Goal: Find specific page/section: Find specific page/section

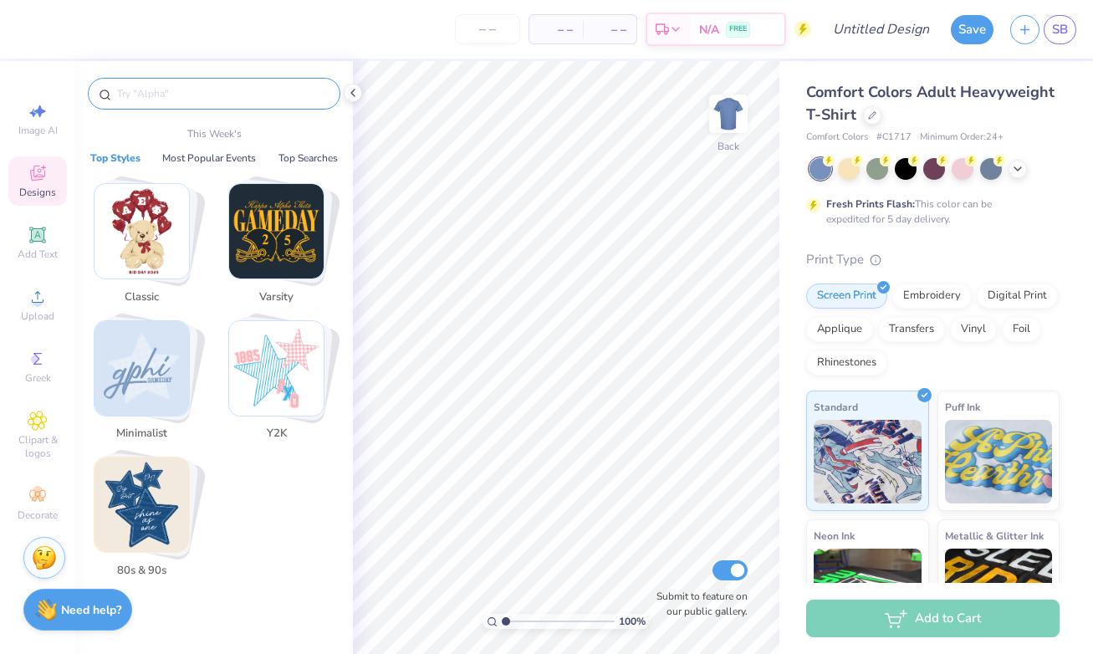
click at [207, 97] on input "text" at bounding box center [222, 93] width 214 height 17
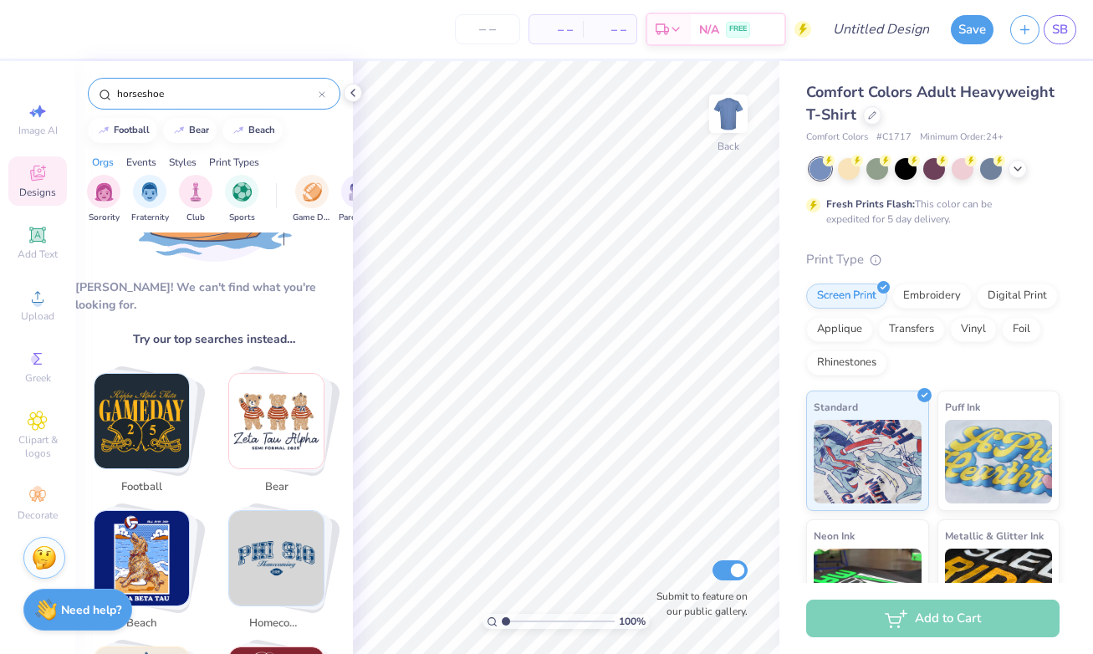
scroll to position [159, 0]
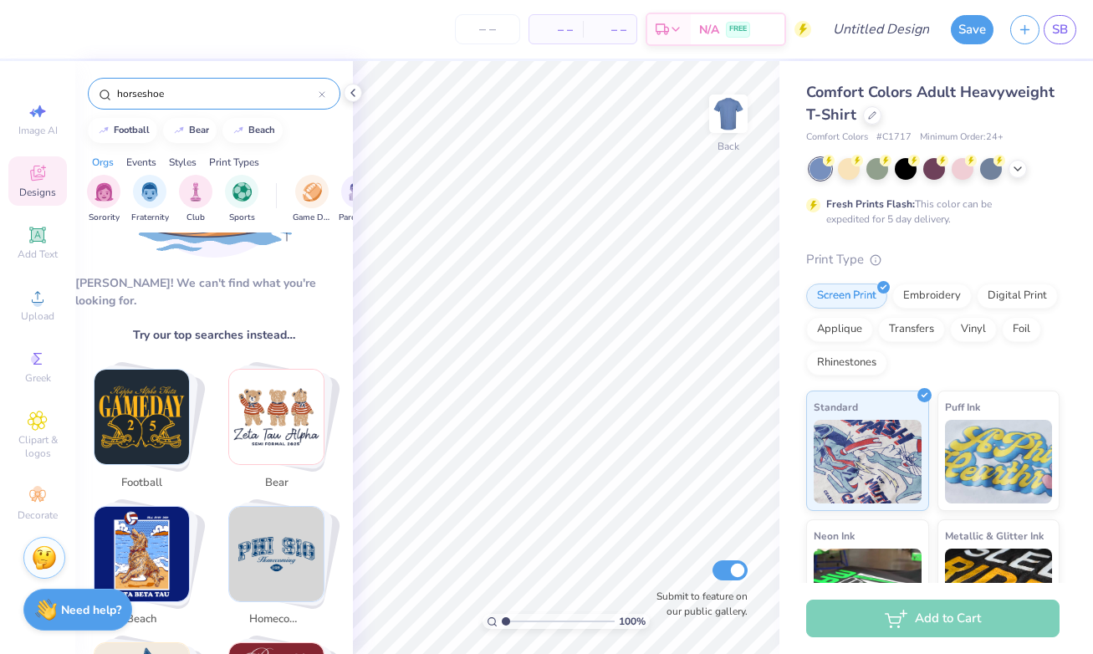
click at [151, 93] on input "horseshoe" at bounding box center [216, 93] width 203 height 17
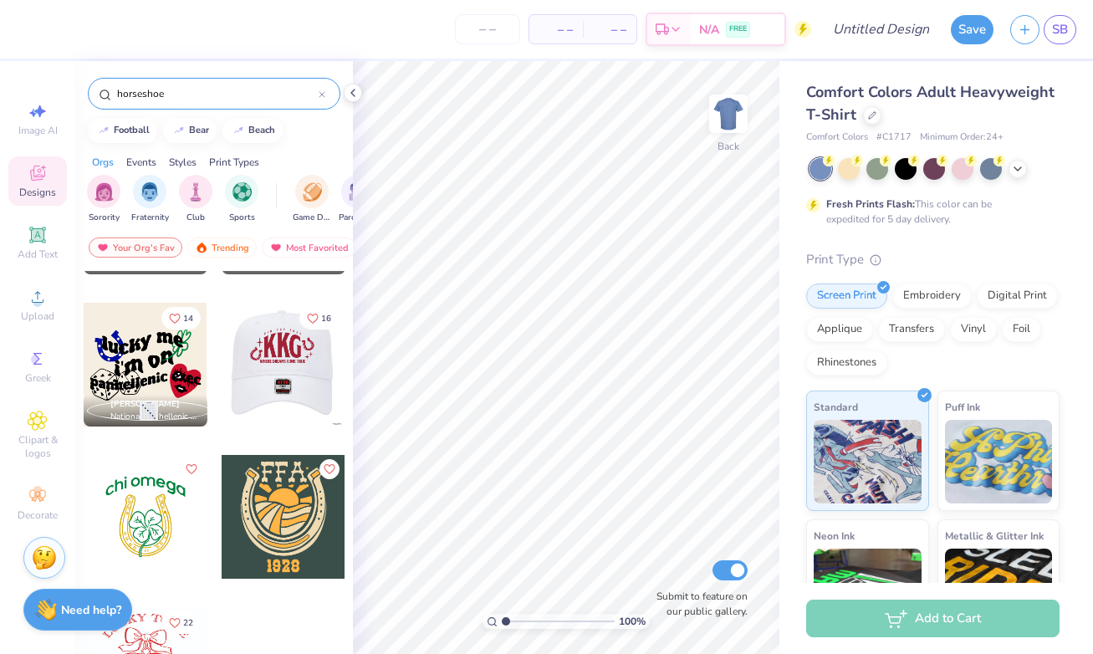
scroll to position [1015, 0]
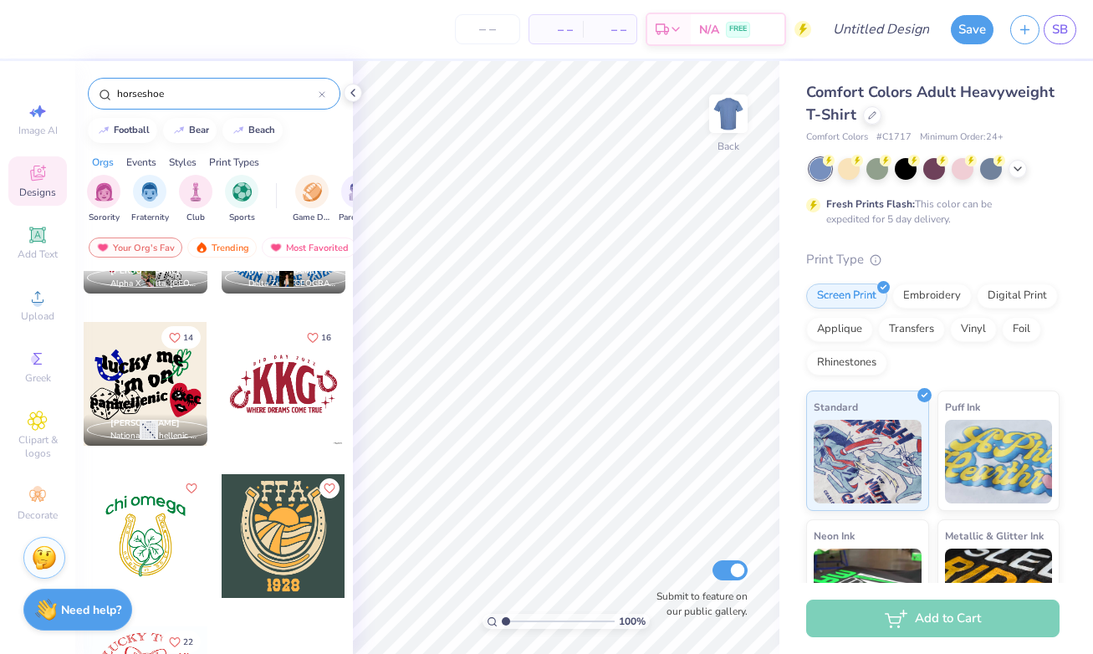
type input "horseshoe"
click at [291, 380] on div at bounding box center [284, 384] width 124 height 124
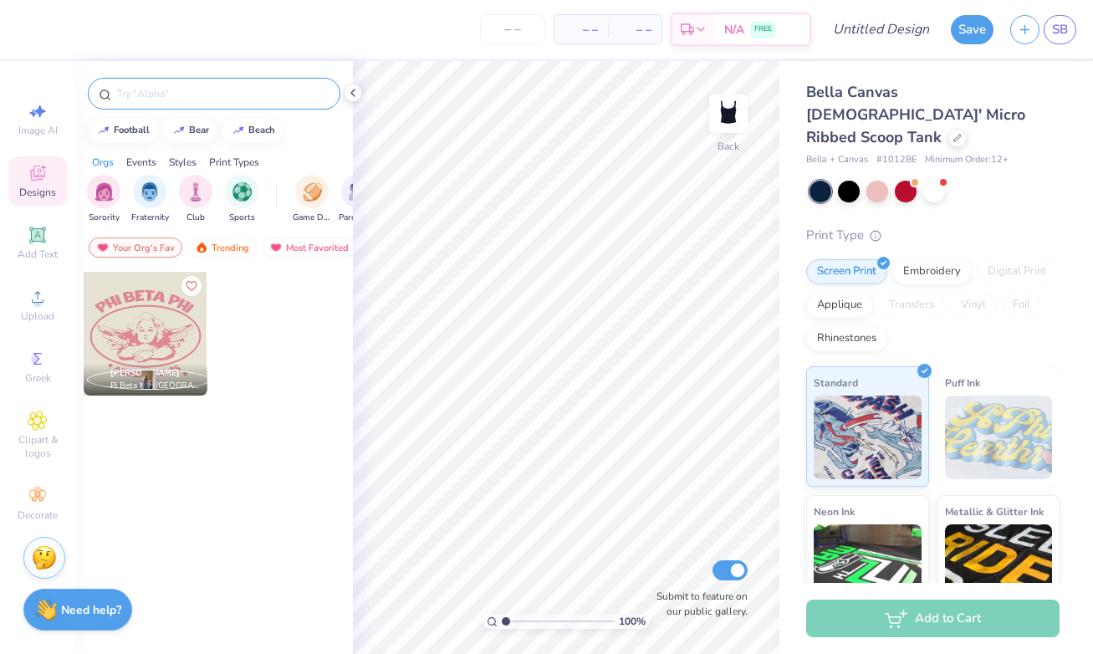
click at [255, 104] on div at bounding box center [214, 94] width 253 height 32
click at [242, 95] on input "text" at bounding box center [222, 93] width 214 height 17
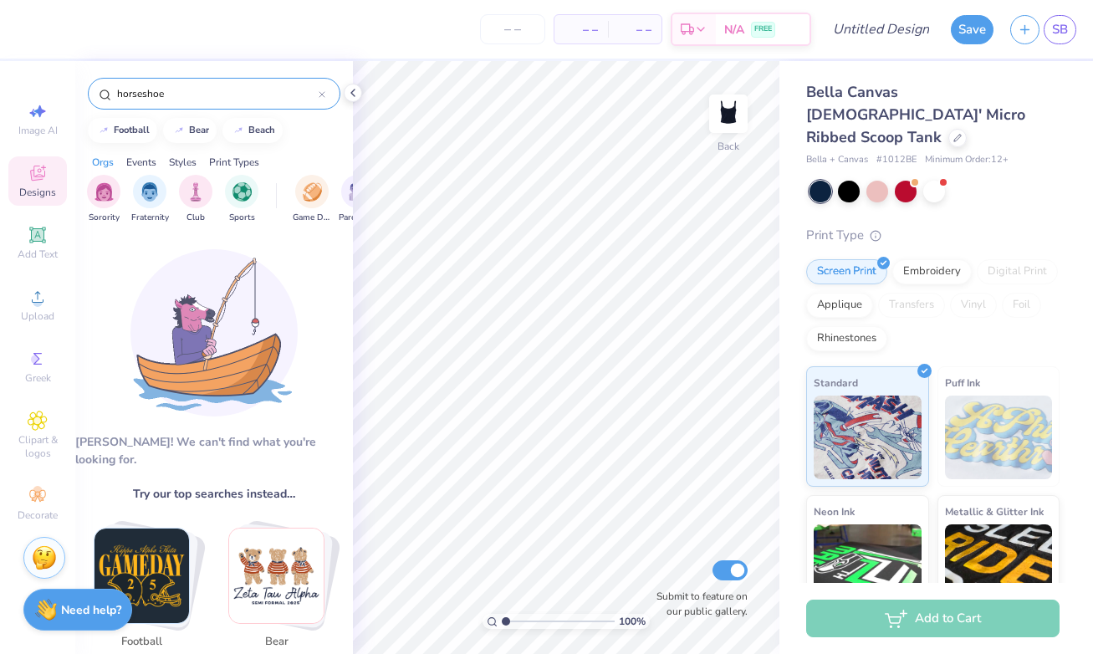
type input "horseshoe"
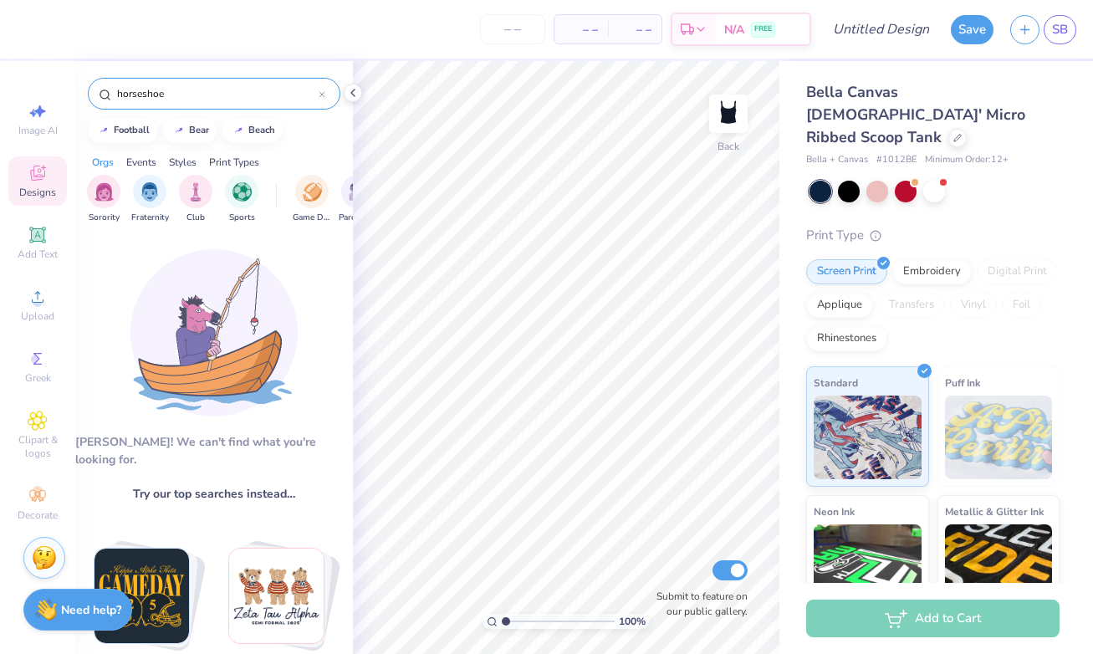
click at [237, 100] on input "horseshoe" at bounding box center [216, 93] width 203 height 17
click at [241, 88] on input "horseshoe" at bounding box center [216, 93] width 203 height 17
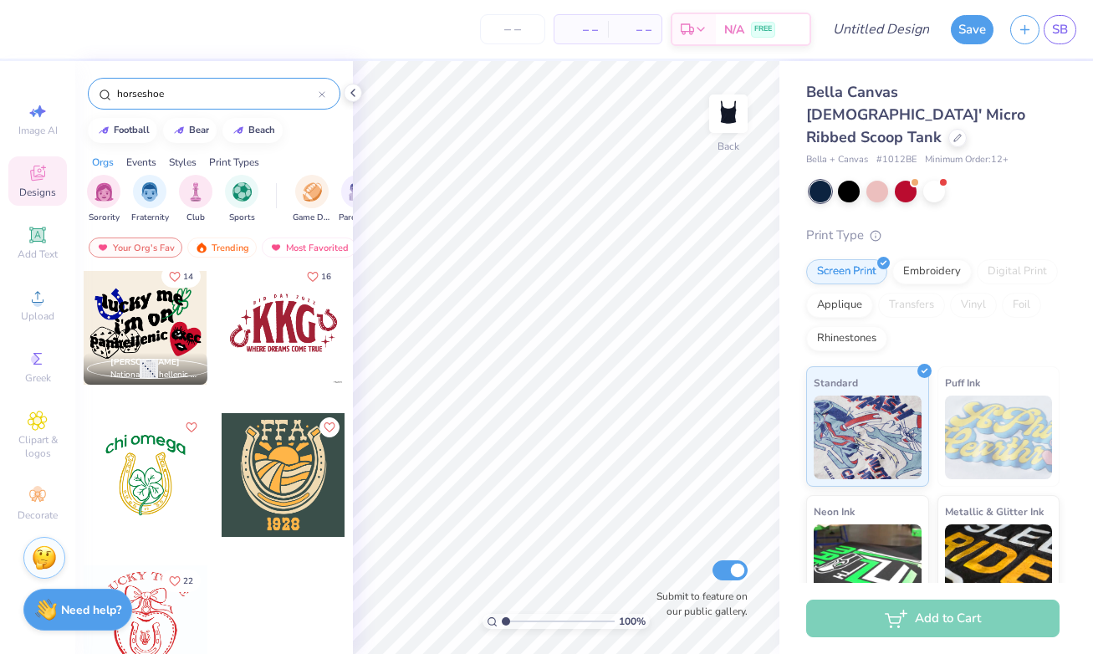
scroll to position [1077, 0]
click at [265, 366] on div at bounding box center [284, 323] width 124 height 124
